Goal: Transaction & Acquisition: Download file/media

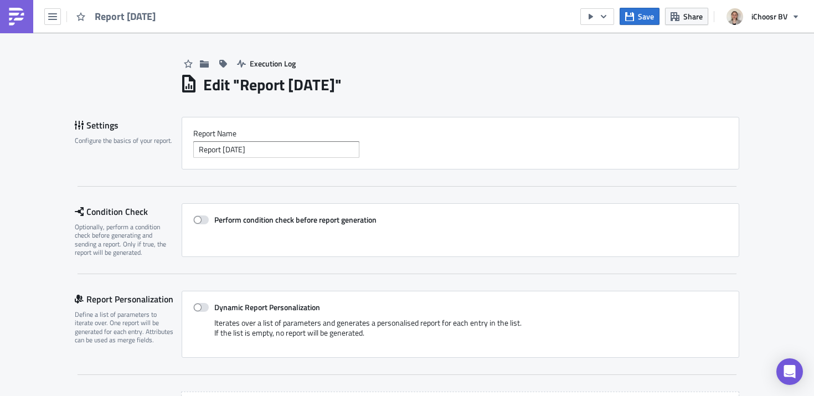
scroll to position [318, 0]
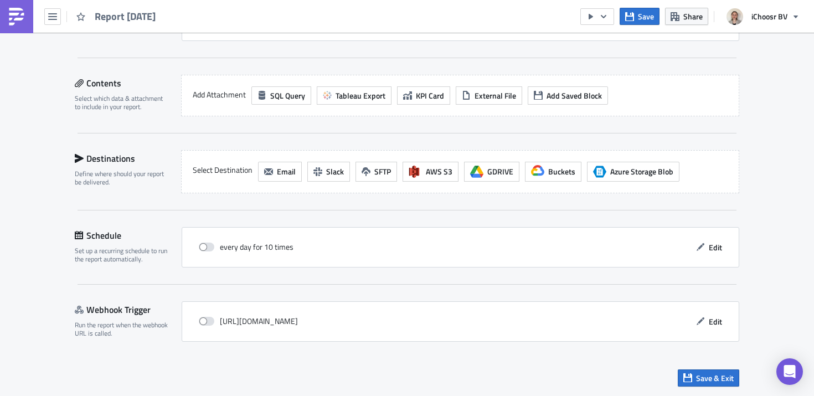
click at [29, 21] on link at bounding box center [16, 16] width 33 height 33
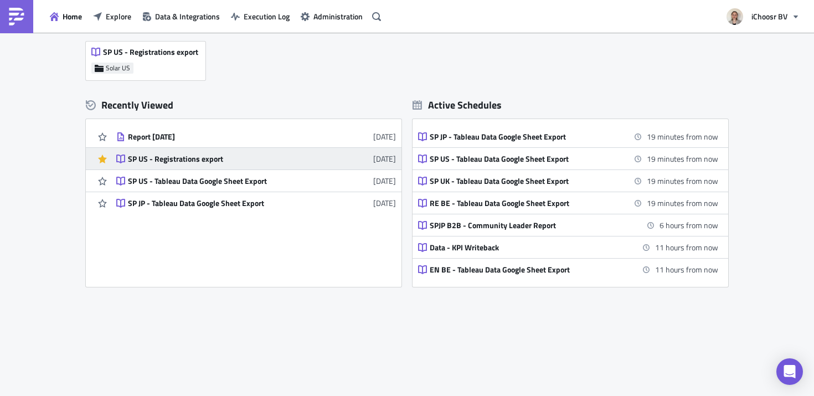
click at [196, 155] on div "SP US - Registrations export" at bounding box center [225, 159] width 194 height 10
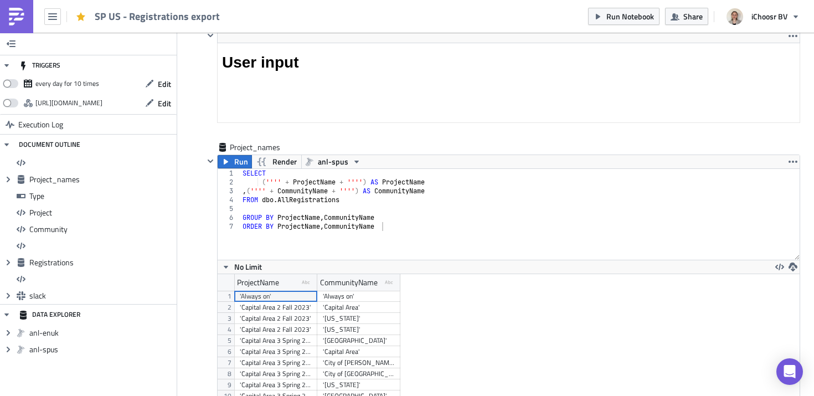
scroll to position [955, 0]
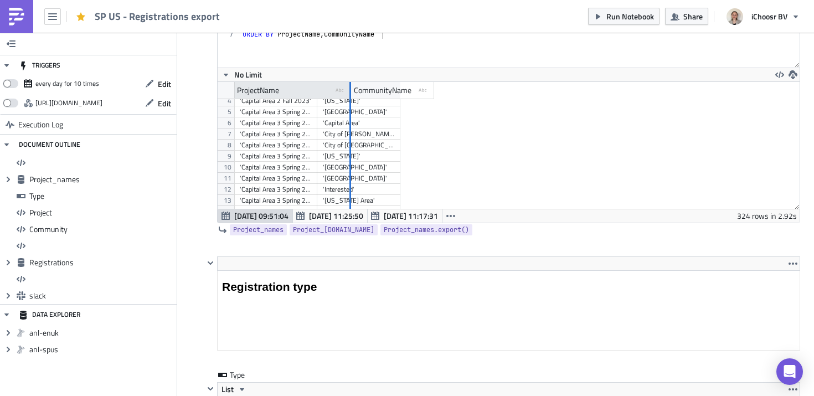
drag, startPoint x: 315, startPoint y: 87, endPoint x: 349, endPoint y: 89, distance: 33.8
click at [349, 89] on div at bounding box center [349, 90] width 3 height 17
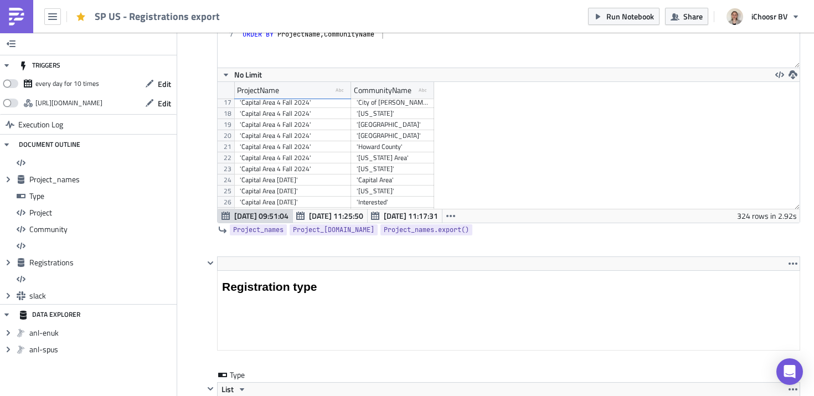
click at [339, 148] on div "'Capital Area 4 Fall 2024'" at bounding box center [293, 146] width 106 height 11
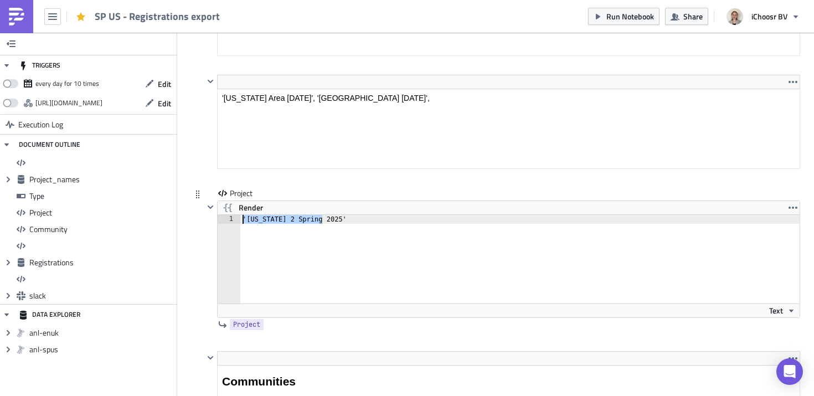
drag, startPoint x: 347, startPoint y: 225, endPoint x: 203, endPoint y: 215, distance: 143.7
click at [203, 215] on div "Project Render '[US_STATE] 2 Spring 2025' 1 '[US_STATE] 2 Spring 2025' הההההההה…" at bounding box center [495, 269] width 609 height 163
paste textarea "Capital Area 4 Fall 2024"
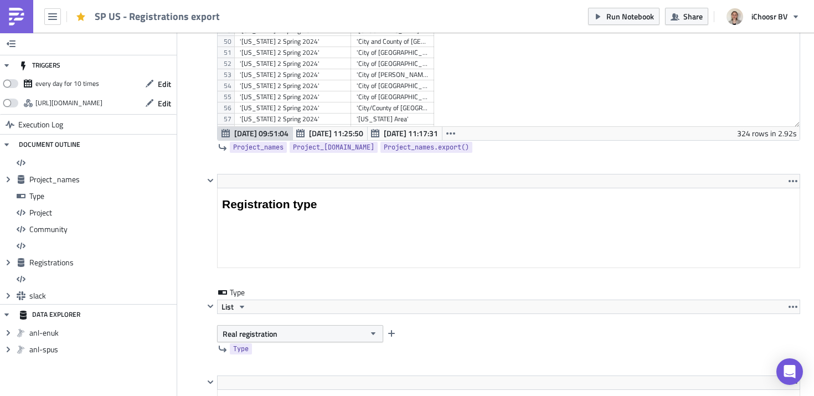
scroll to position [770, 0]
click at [308, 83] on div "'[US_STATE] 5 Spring 2025'" at bounding box center [293, 83] width 106 height 11
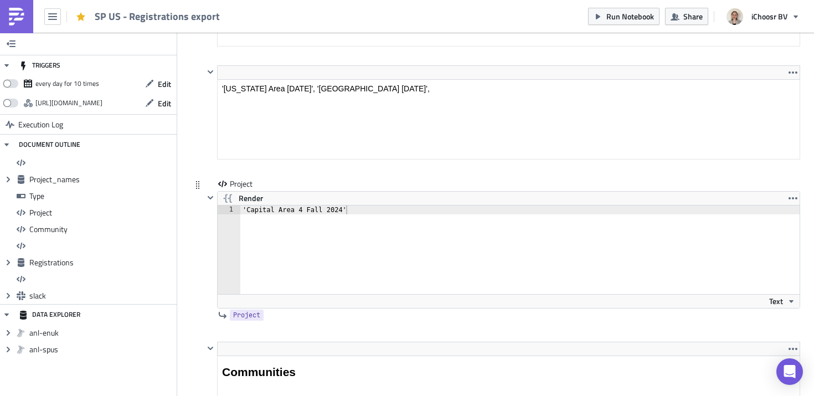
click at [369, 210] on div "'Capital Area 4 Fall 2024'" at bounding box center [526, 258] width 572 height 106
paste textarea "'[US_STATE] 5 Spring 2025'"
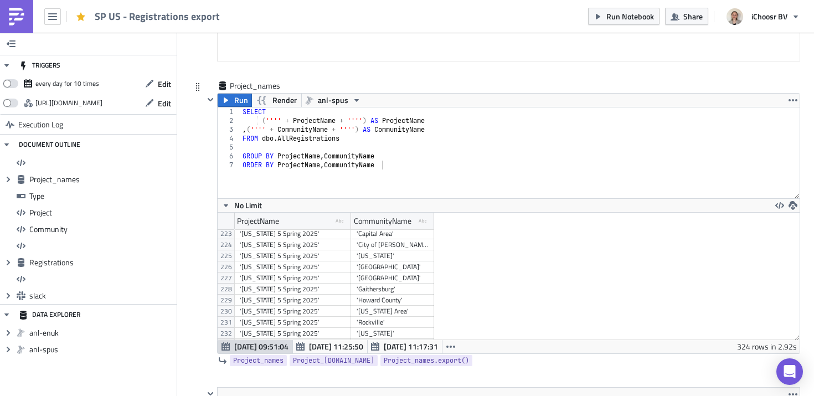
type textarea "'Capital Area 4 Fall 2024', '[US_STATE] 5 Spring 2025'"
click at [389, 299] on div "'Howard County'" at bounding box center [392, 299] width 72 height 11
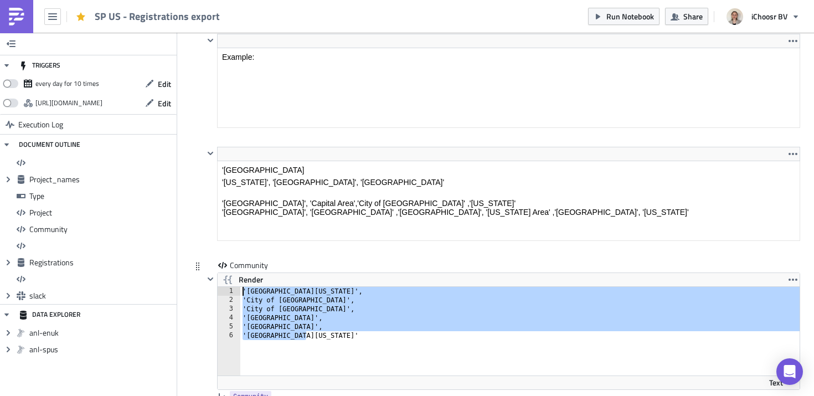
drag, startPoint x: 333, startPoint y: 339, endPoint x: 202, endPoint y: 277, distance: 144.8
click at [202, 277] on div "Community Render '[GEOGRAPHIC_DATA][US_STATE]' 1 2 3 4 5 6 '[GEOGRAPHIC_DATA][U…" at bounding box center [495, 341] width 609 height 163
paste textarea "Howard County'"
type textarea "'Howard County'"
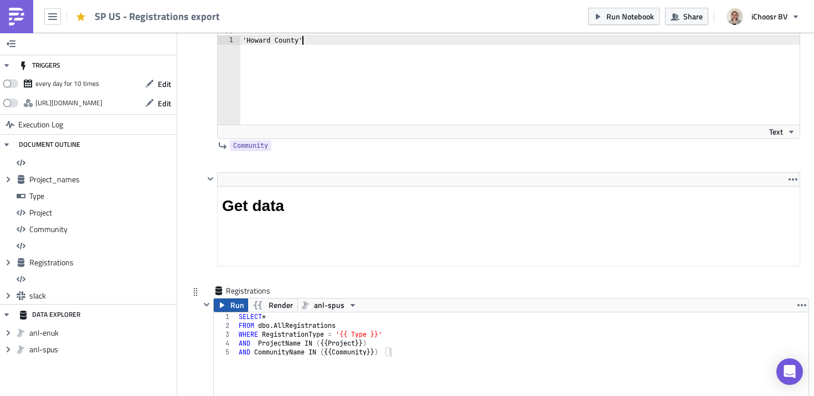
click at [228, 308] on button "Run" at bounding box center [231, 304] width 34 height 13
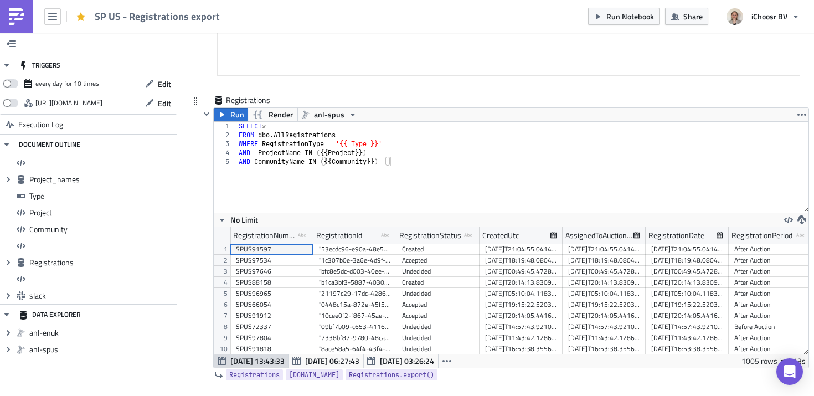
scroll to position [2896, 0]
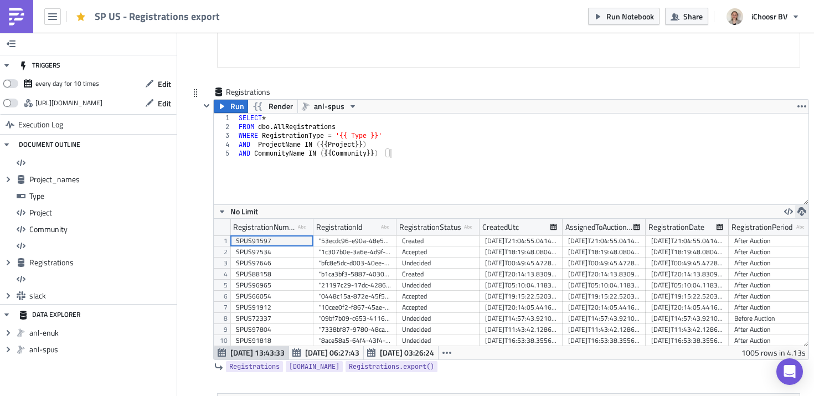
click at [802, 211] on icon "button" at bounding box center [801, 211] width 9 height 9
click at [727, 172] on div "CSV" at bounding box center [758, 169] width 86 height 11
click at [798, 211] on icon "button" at bounding box center [801, 211] width 9 height 9
click at [749, 186] on div "XLSX" at bounding box center [758, 185] width 86 height 11
